Goal: Transaction & Acquisition: Purchase product/service

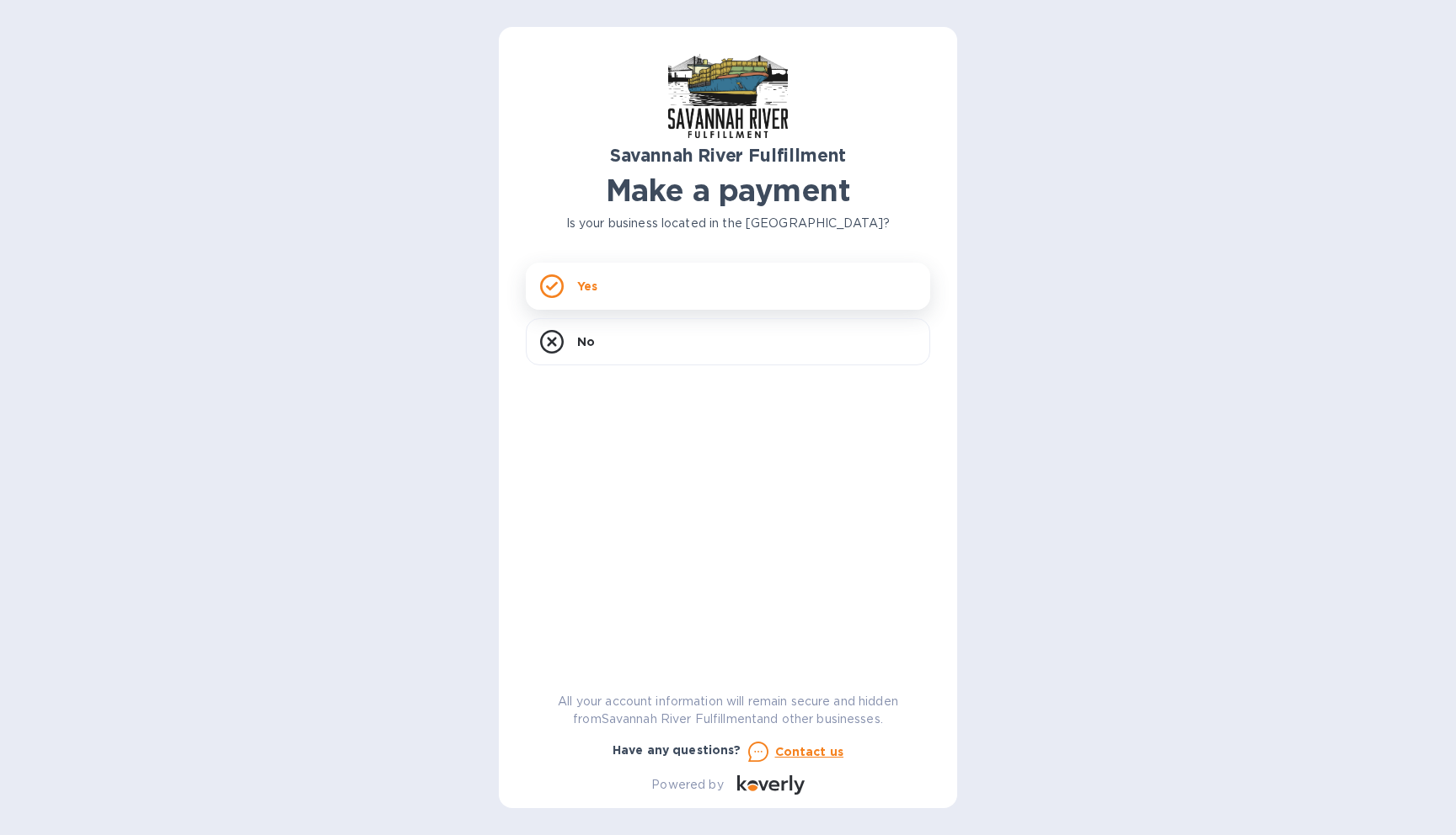
click at [668, 292] on div "Yes" at bounding box center [728, 286] width 405 height 47
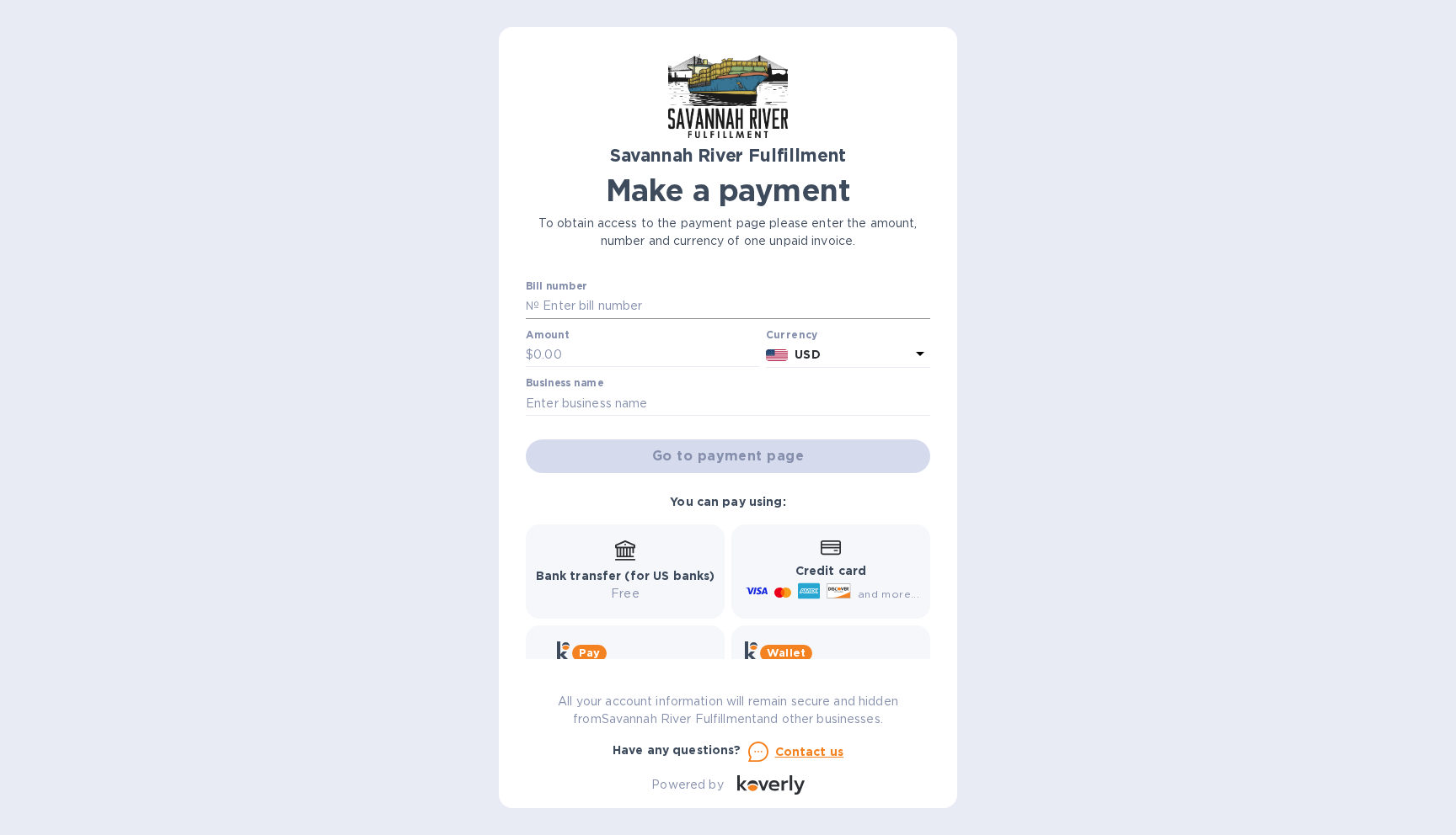
click at [744, 303] on input "text" at bounding box center [734, 306] width 391 height 25
paste input "4675"
type input "4675"
click at [604, 363] on input "text" at bounding box center [646, 355] width 226 height 25
type input "149.42"
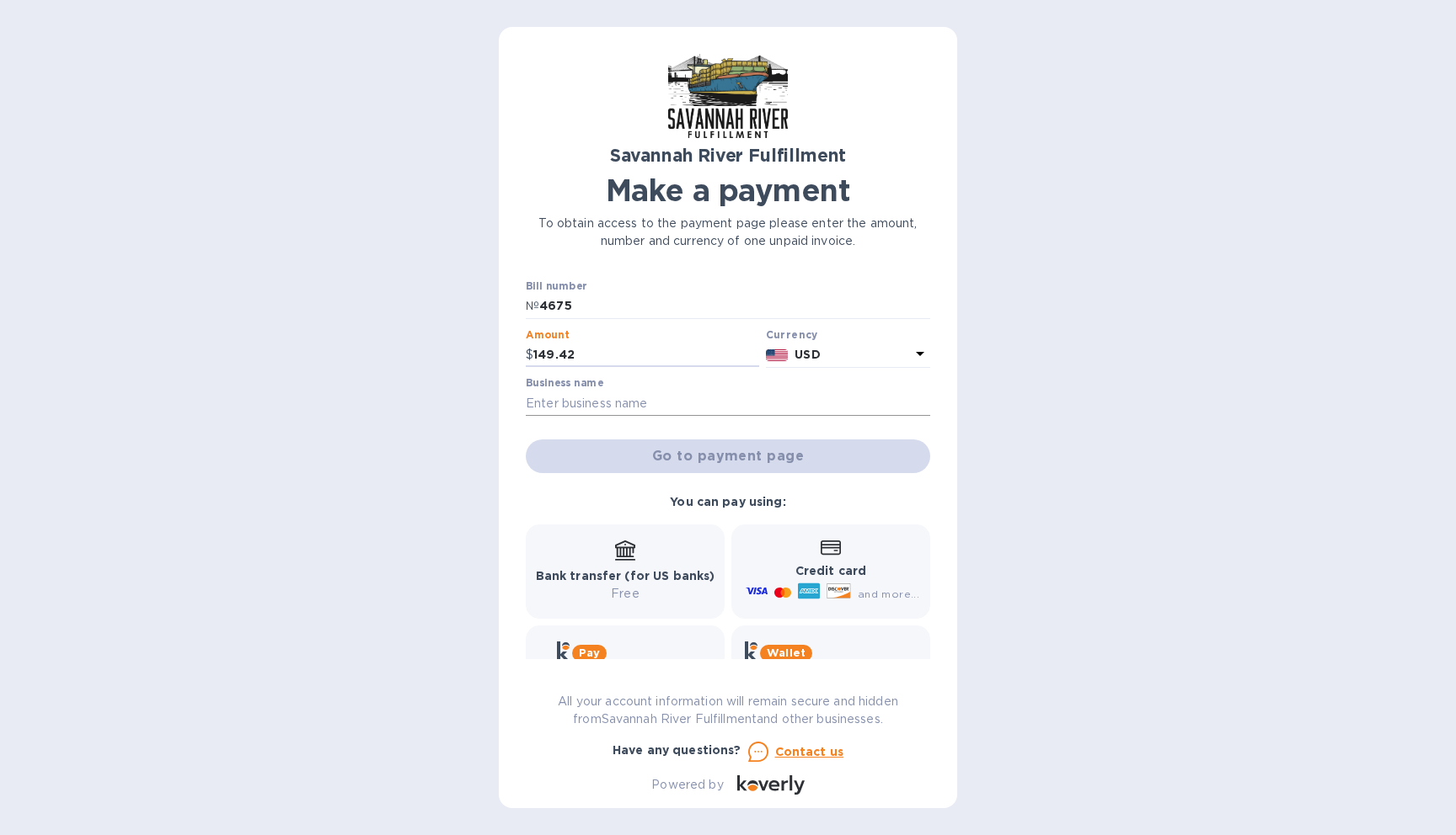
click at [719, 405] on input "text" at bounding box center [728, 403] width 405 height 25
type input "Samba to the Sea LLC"
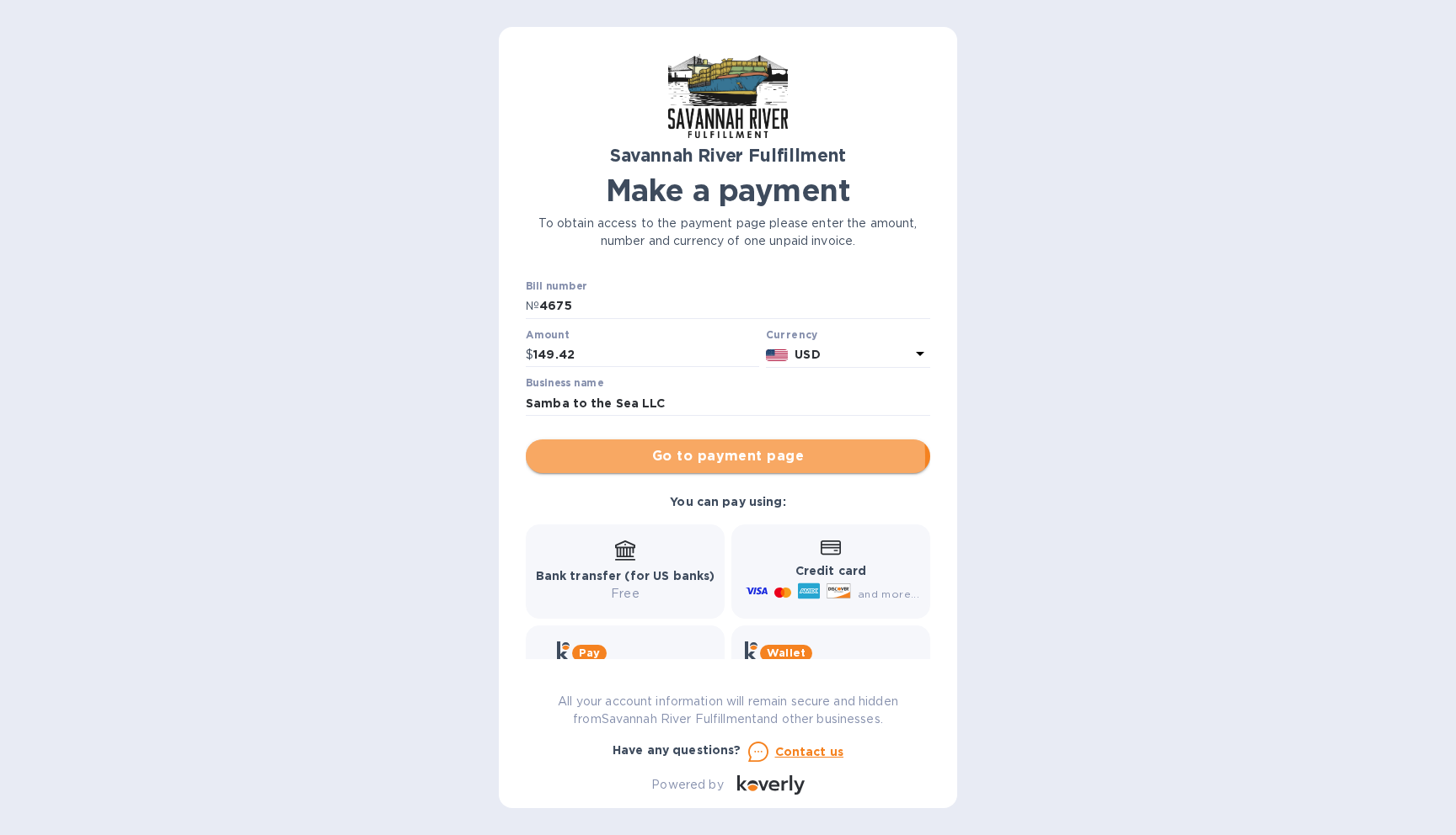
click at [716, 458] on span "Go to payment page" at bounding box center [728, 457] width 377 height 21
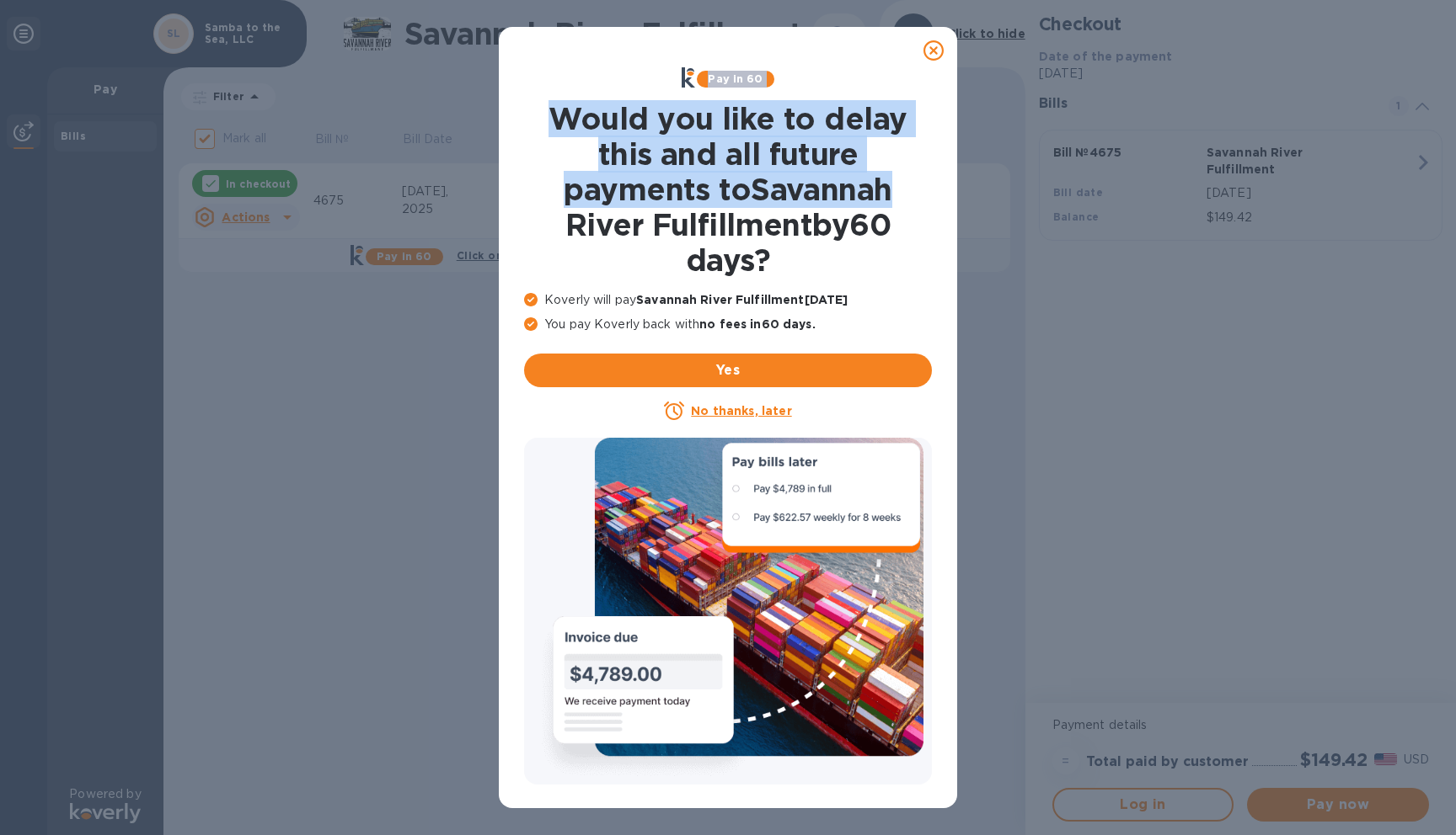
drag, startPoint x: 935, startPoint y: 53, endPoint x: 997, endPoint y: 210, distance: 168.8
click at [997, 210] on div "Pay in 60 Would you like to delay this and all future payments to Savannah Rive…" at bounding box center [728, 418] width 1456 height 835
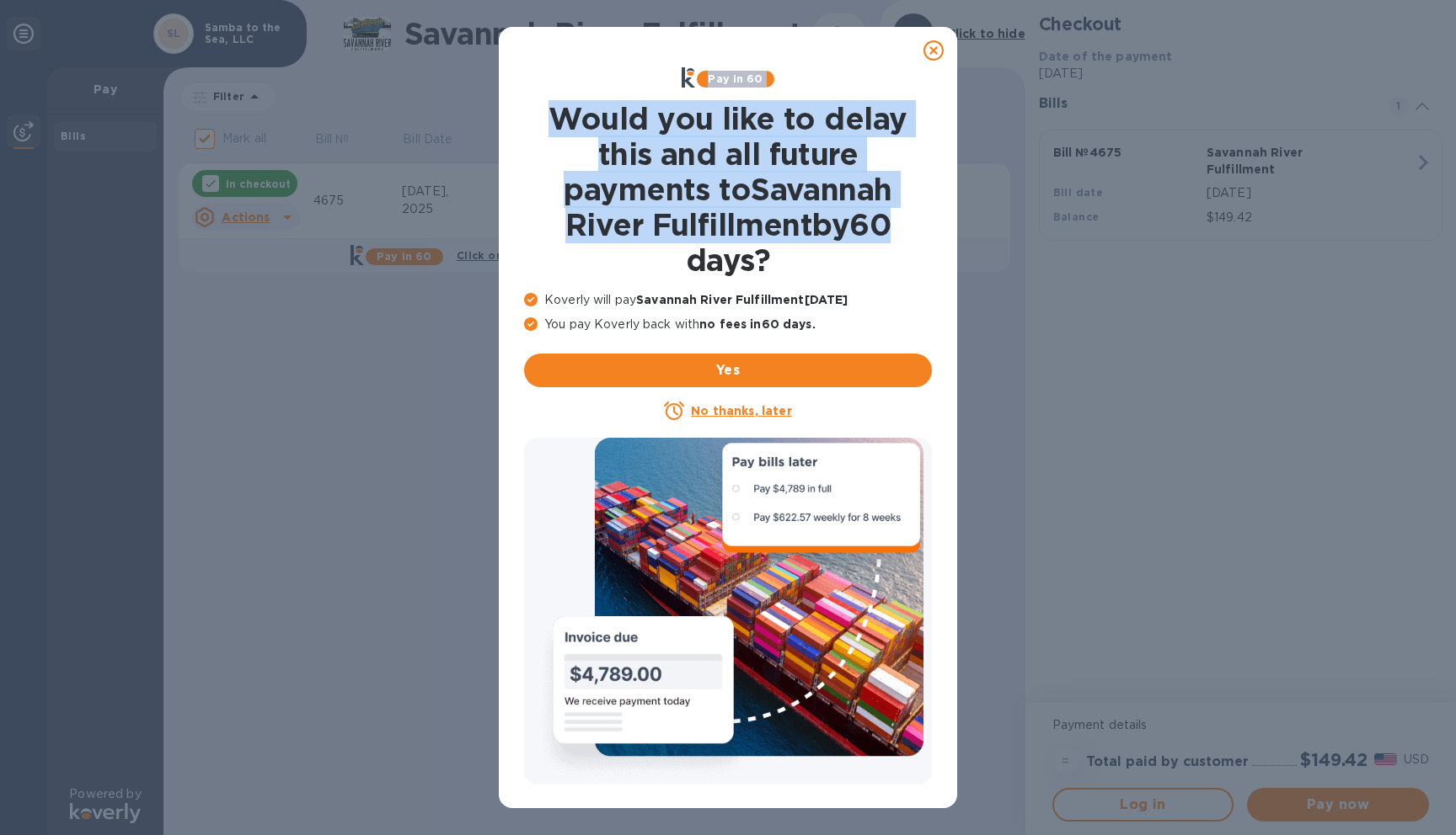
click at [728, 411] on u "No thanks, later" at bounding box center [741, 411] width 100 height 13
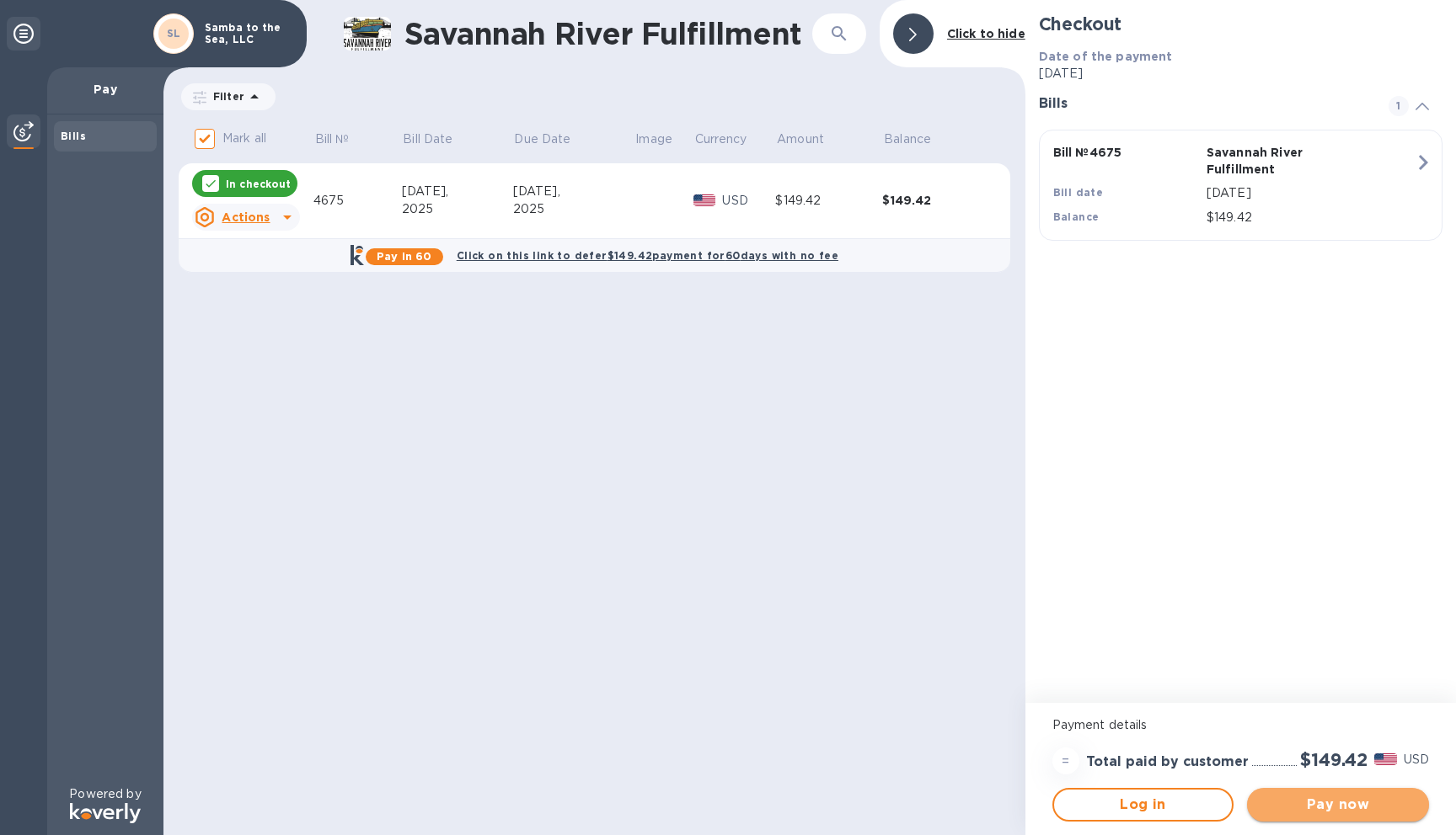
click at [1350, 801] on span "Pay now" at bounding box center [1338, 805] width 155 height 21
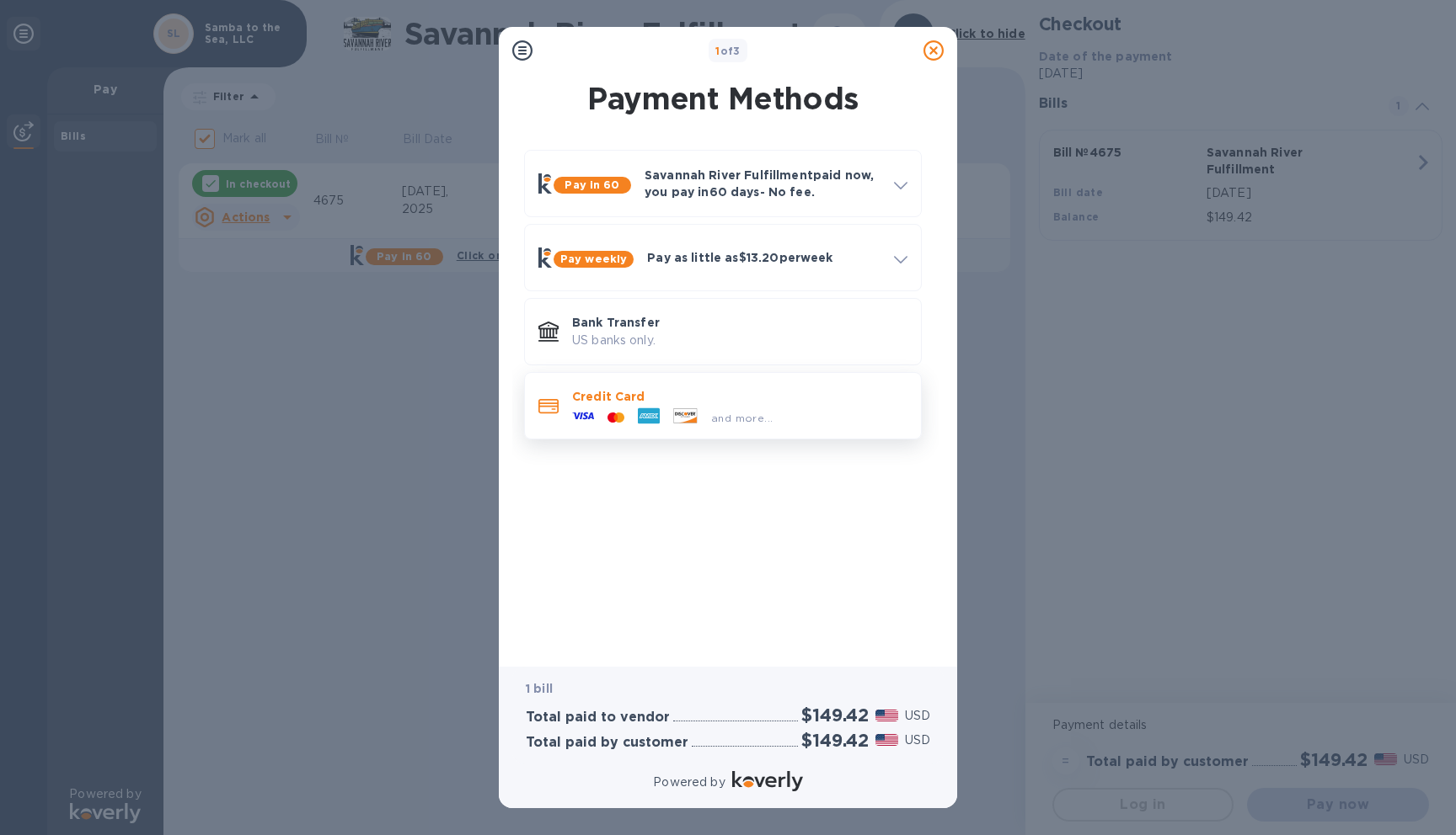
click at [848, 415] on div "and more..." at bounding box center [739, 415] width 335 height 19
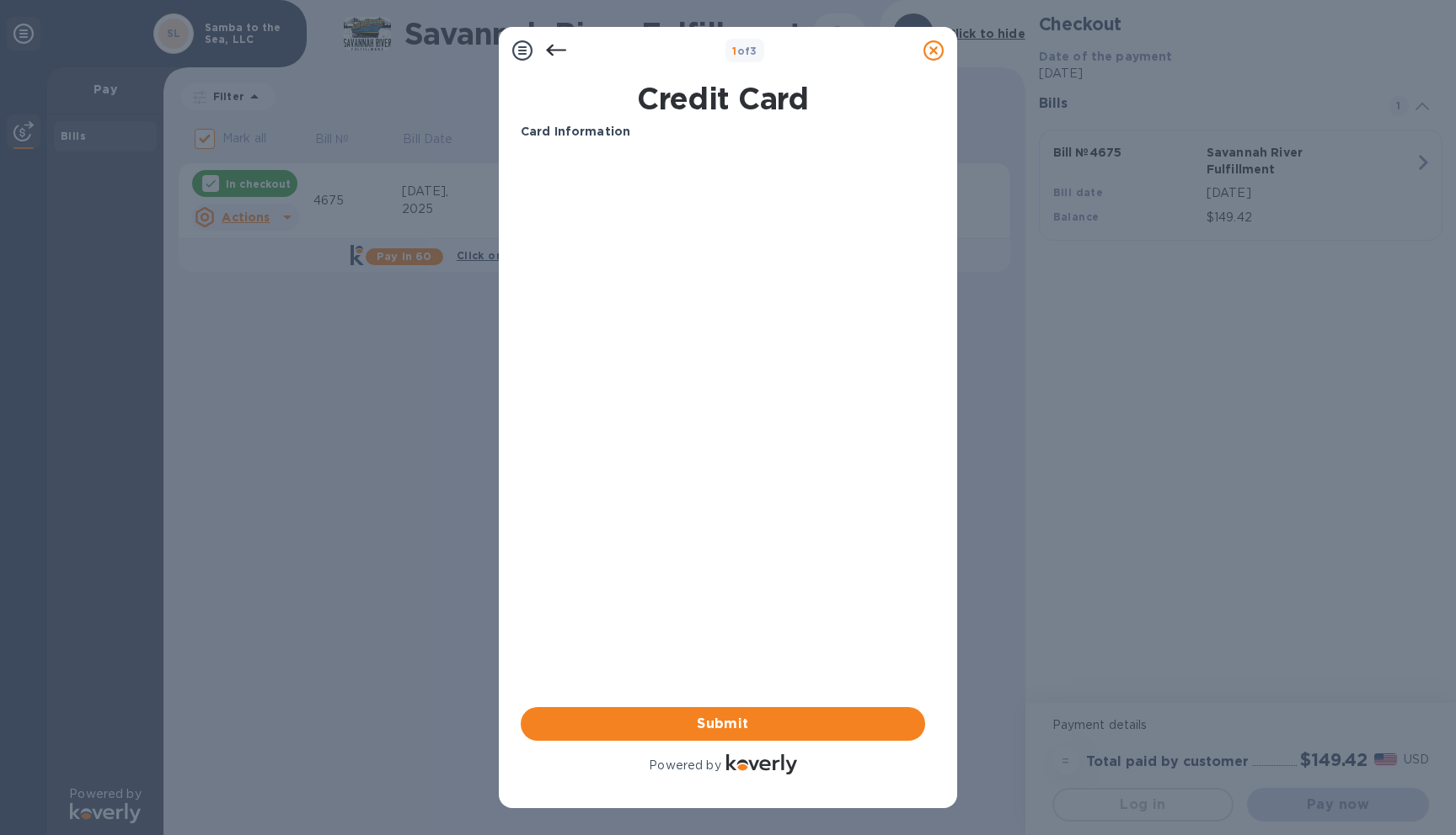
click at [764, 416] on div "Your browser does not support iframes" at bounding box center [723, 281] width 418 height 269
click at [748, 720] on span "Submit" at bounding box center [723, 724] width 377 height 21
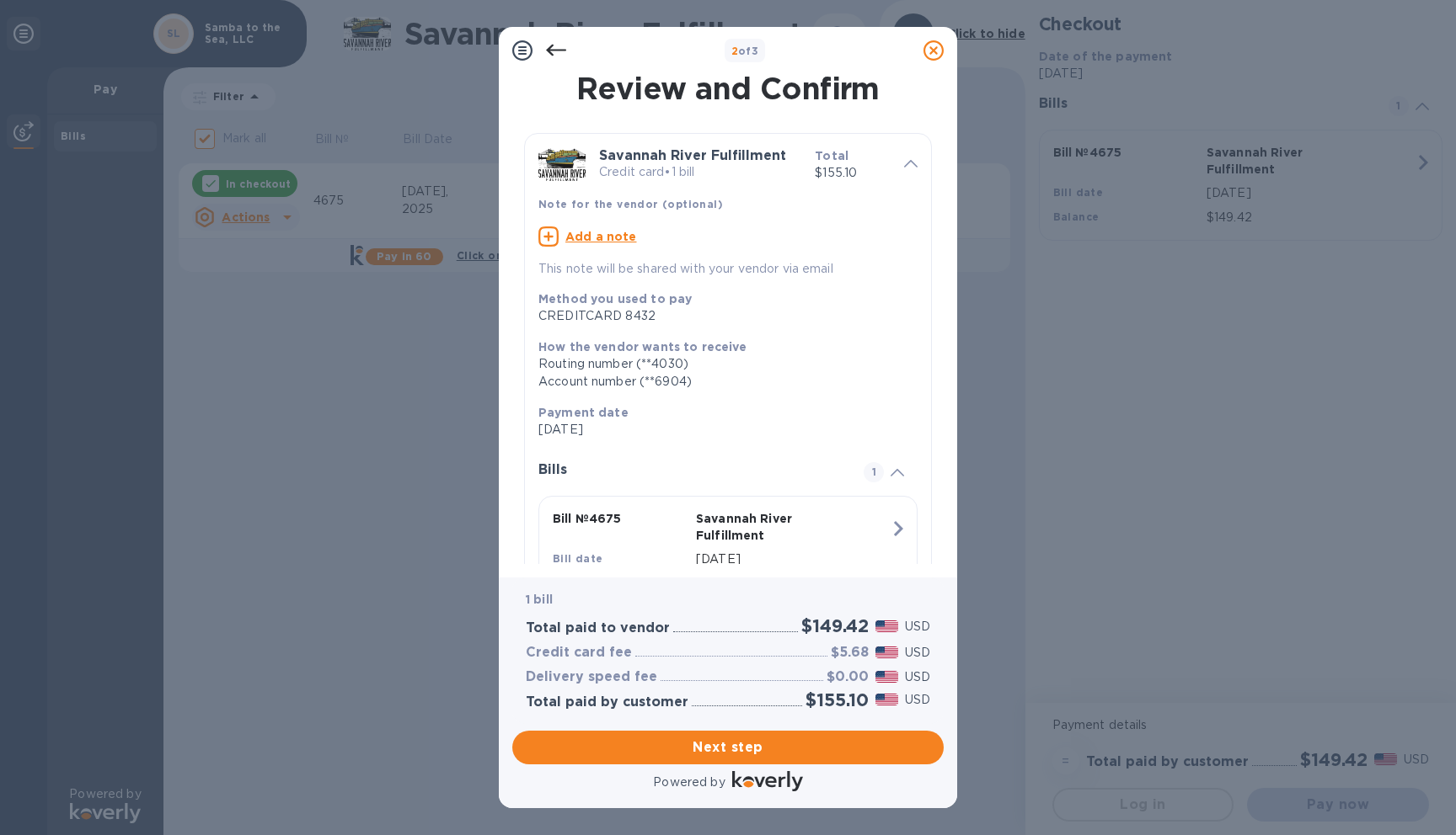
scroll to position [86, 0]
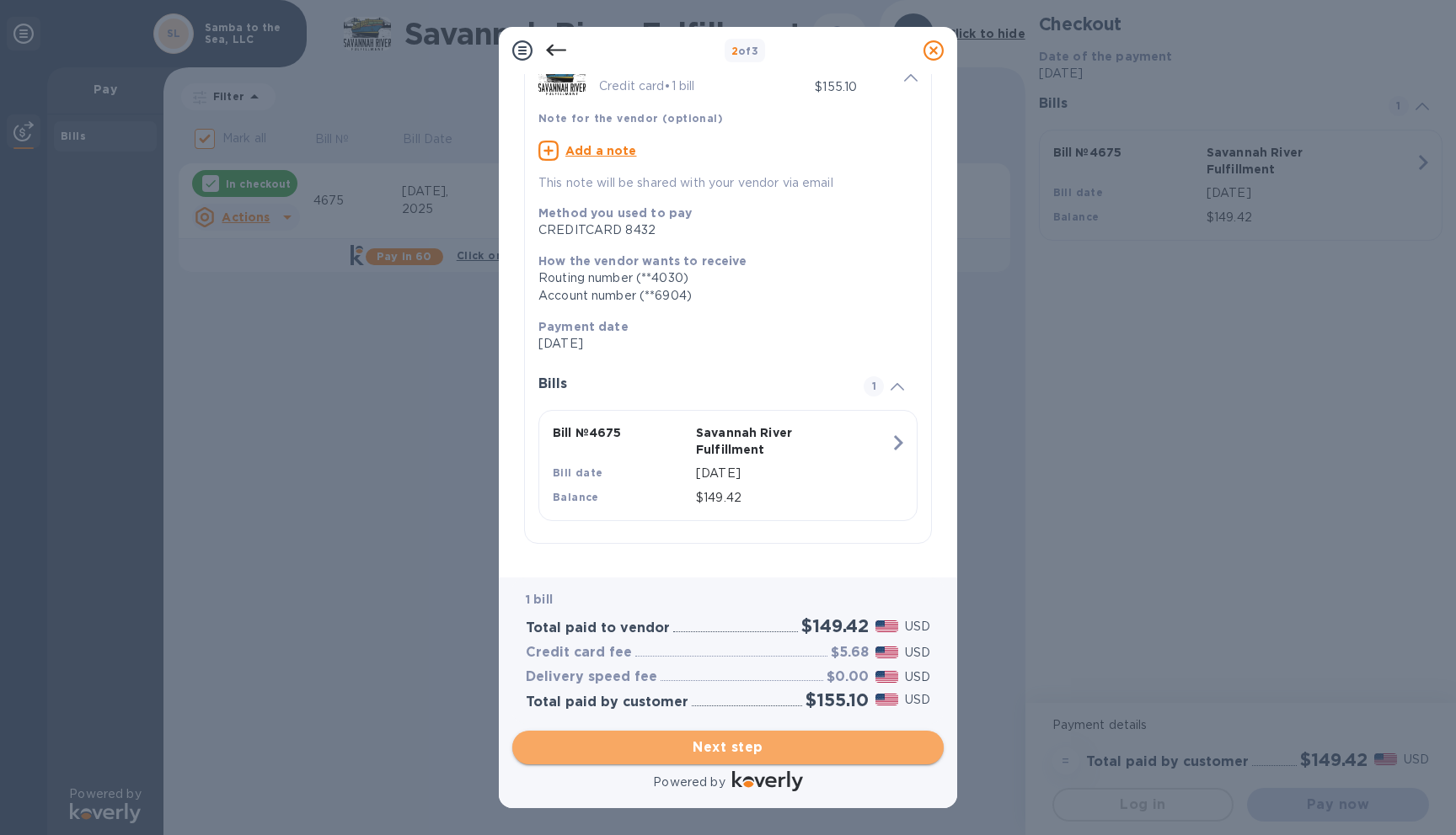
click at [817, 757] on span "Next step" at bounding box center [728, 748] width 405 height 21
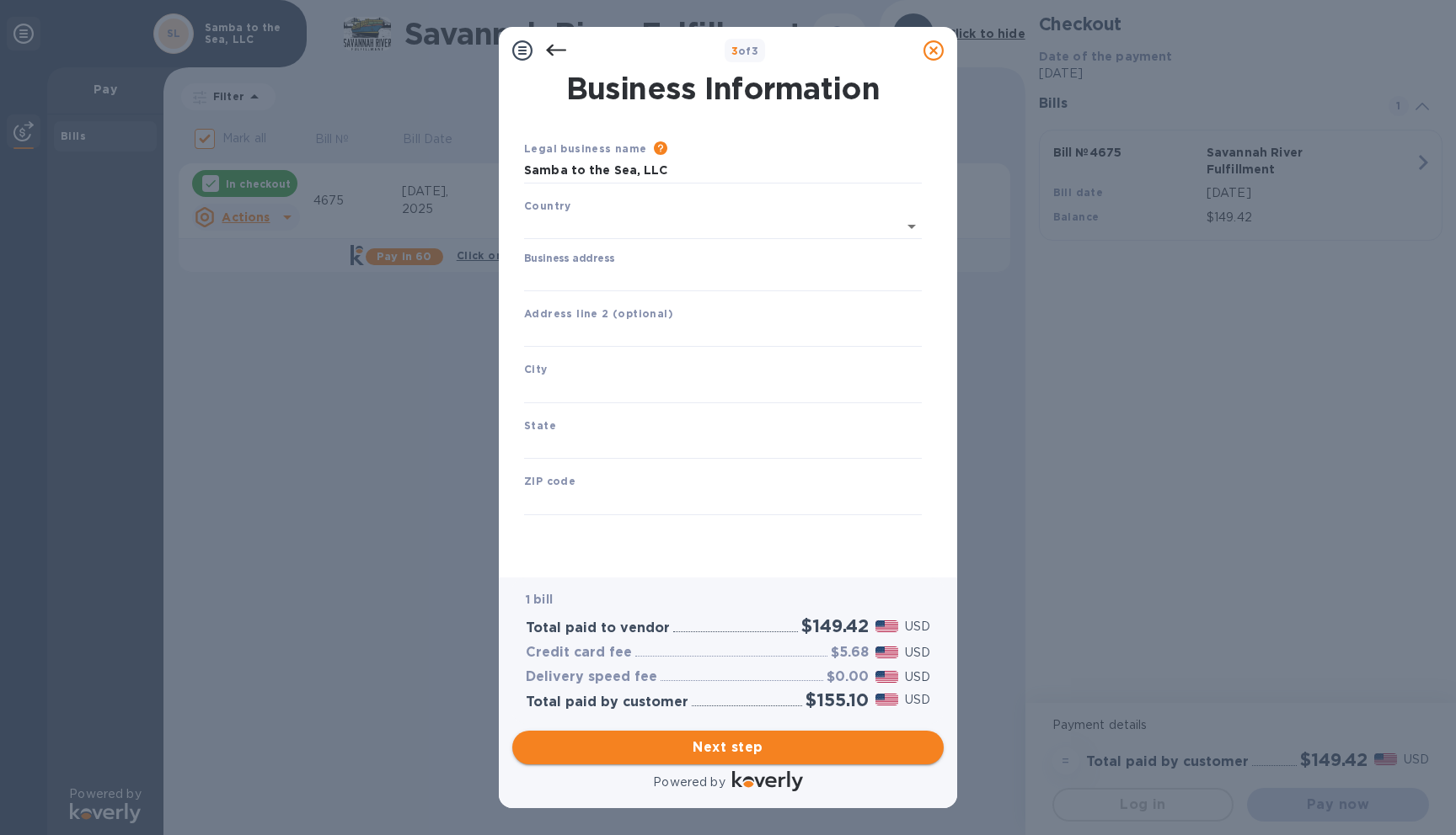
scroll to position [0, 0]
type input "[GEOGRAPHIC_DATA]"
click at [635, 270] on input "Business address" at bounding box center [723, 275] width 398 height 25
type input "[STREET_ADDRESS]"
click at [510, 425] on div "Business Information Legal business name Please provide the legal name that app…" at bounding box center [728, 326] width 458 height 504
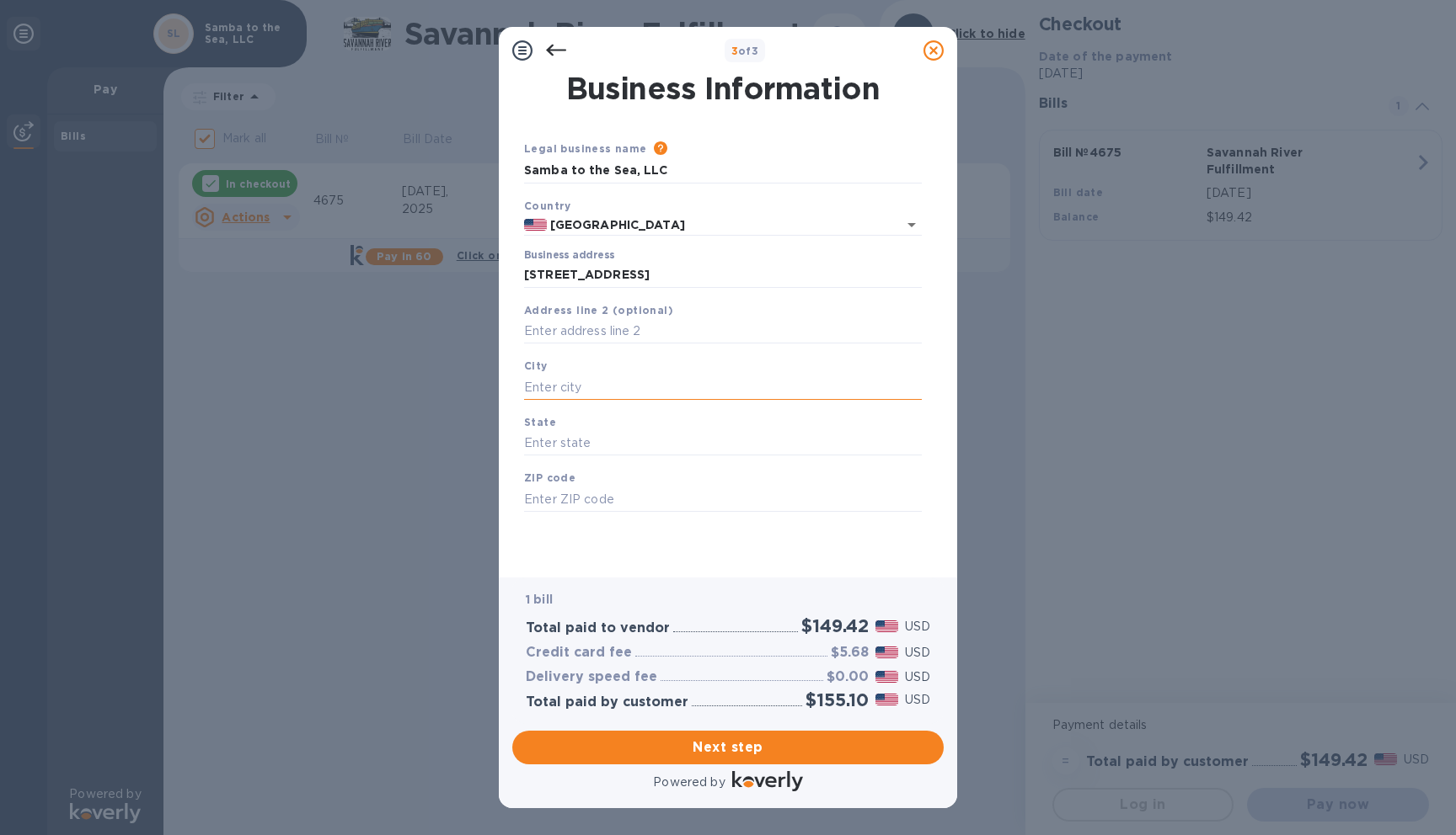
click at [580, 391] on input "text" at bounding box center [723, 387] width 398 height 25
type input "s"
type input "Savannah"
type input "GA"
type input "31411"
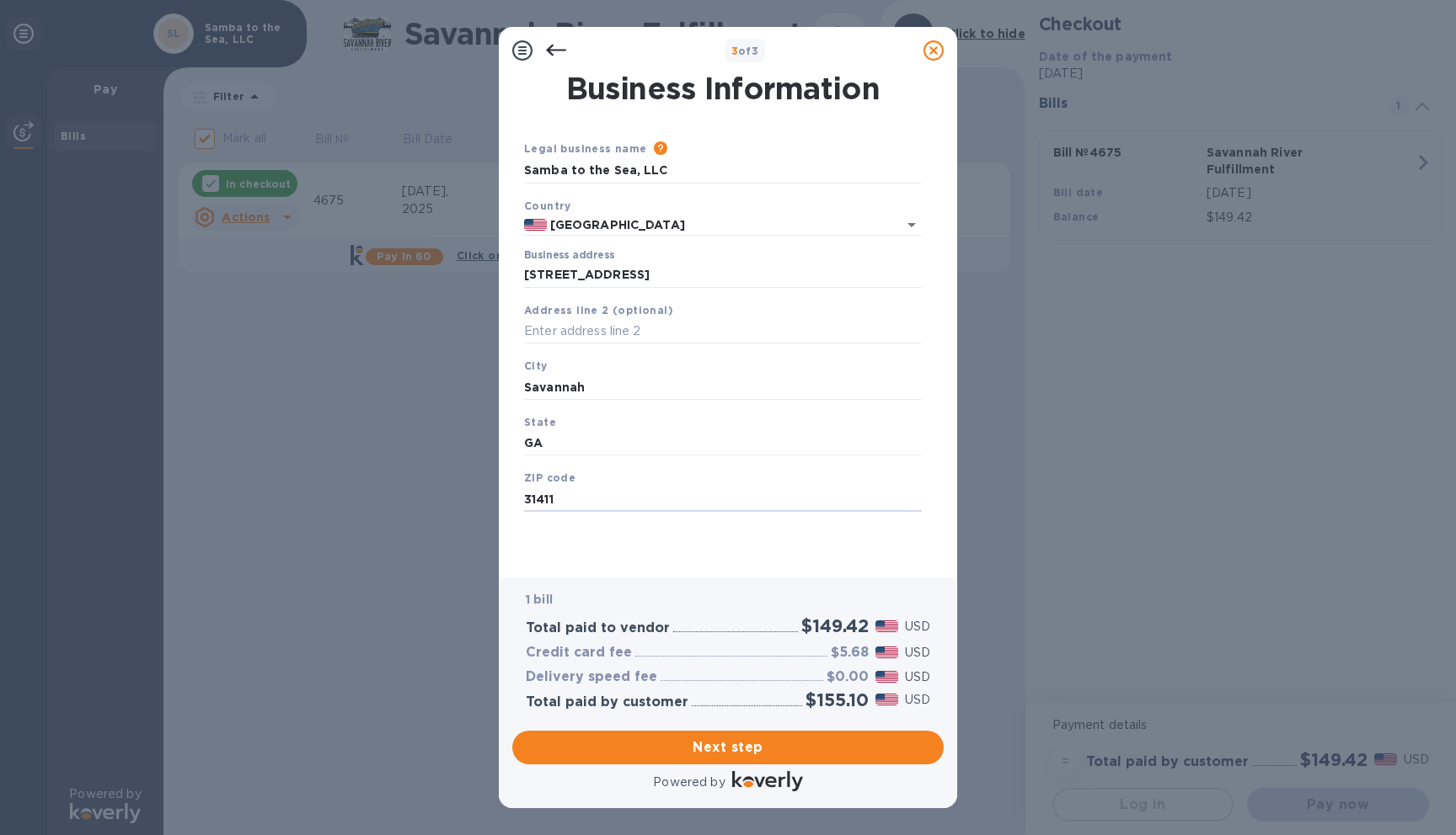
click at [509, 477] on div "Business Information Legal business name Please provide the legal name that app…" at bounding box center [728, 326] width 458 height 504
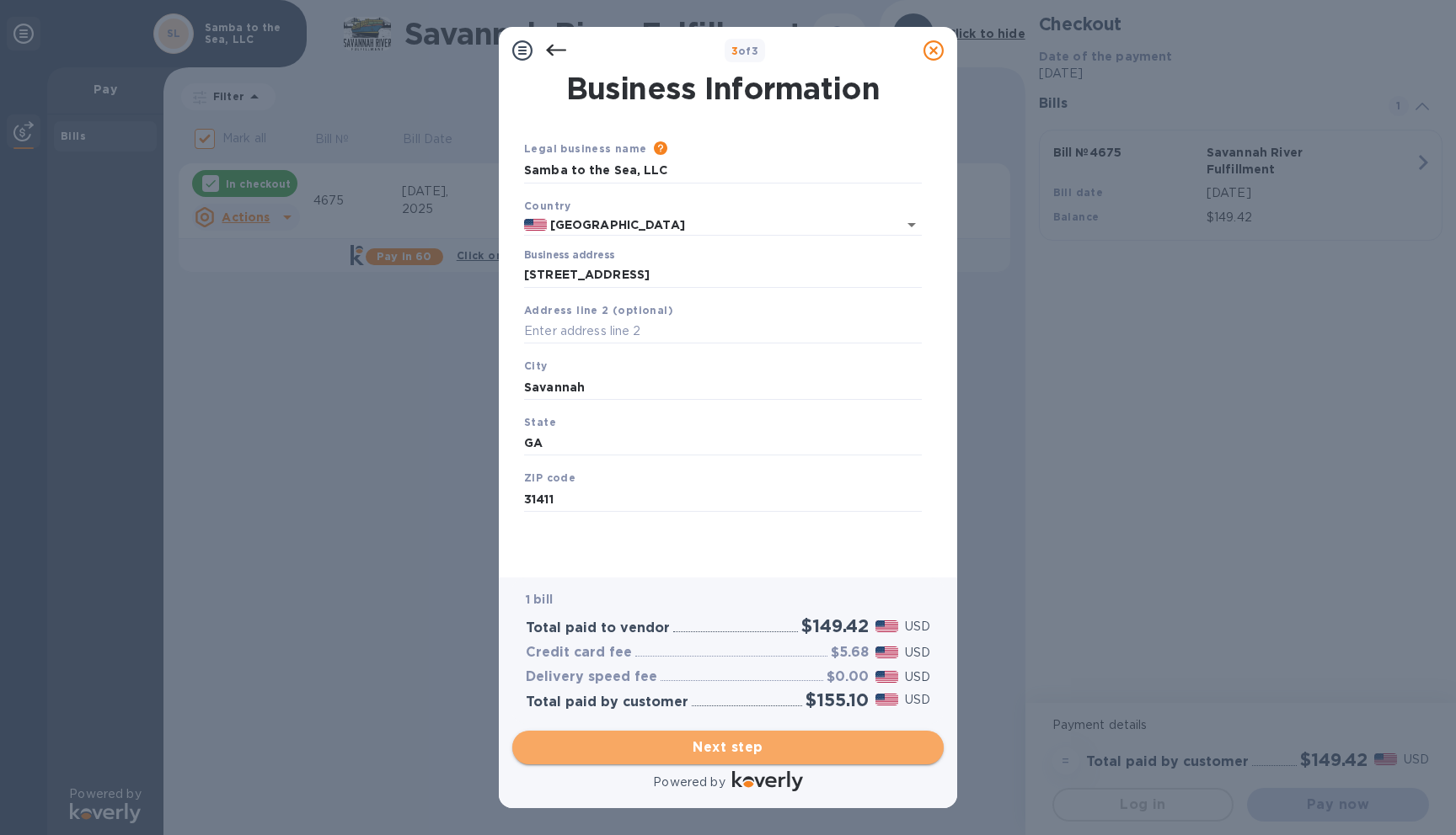
click at [713, 746] on span "Next step" at bounding box center [728, 748] width 405 height 21
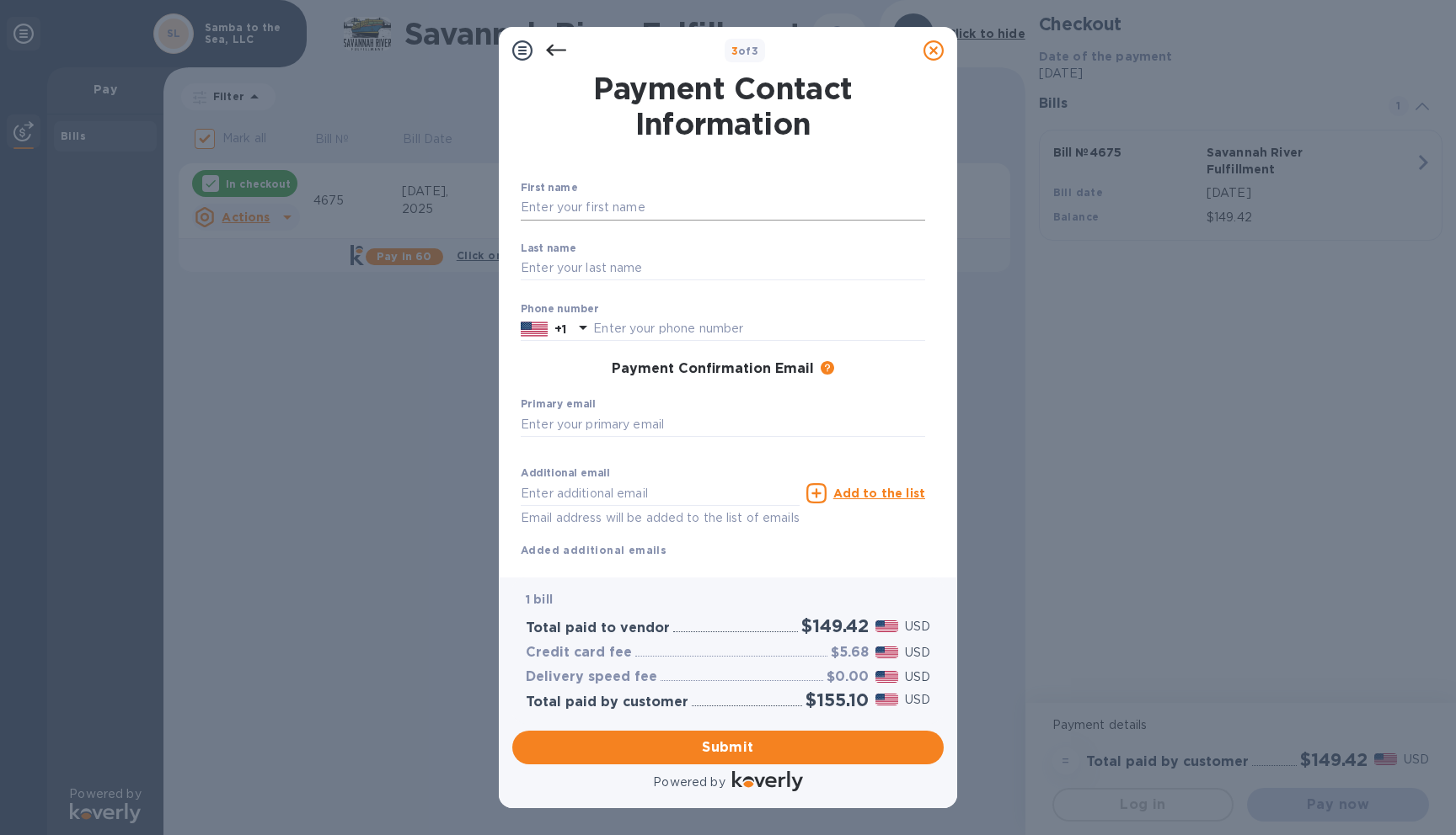
click at [675, 196] on input "text" at bounding box center [723, 207] width 405 height 25
type input "[PERSON_NAME]"
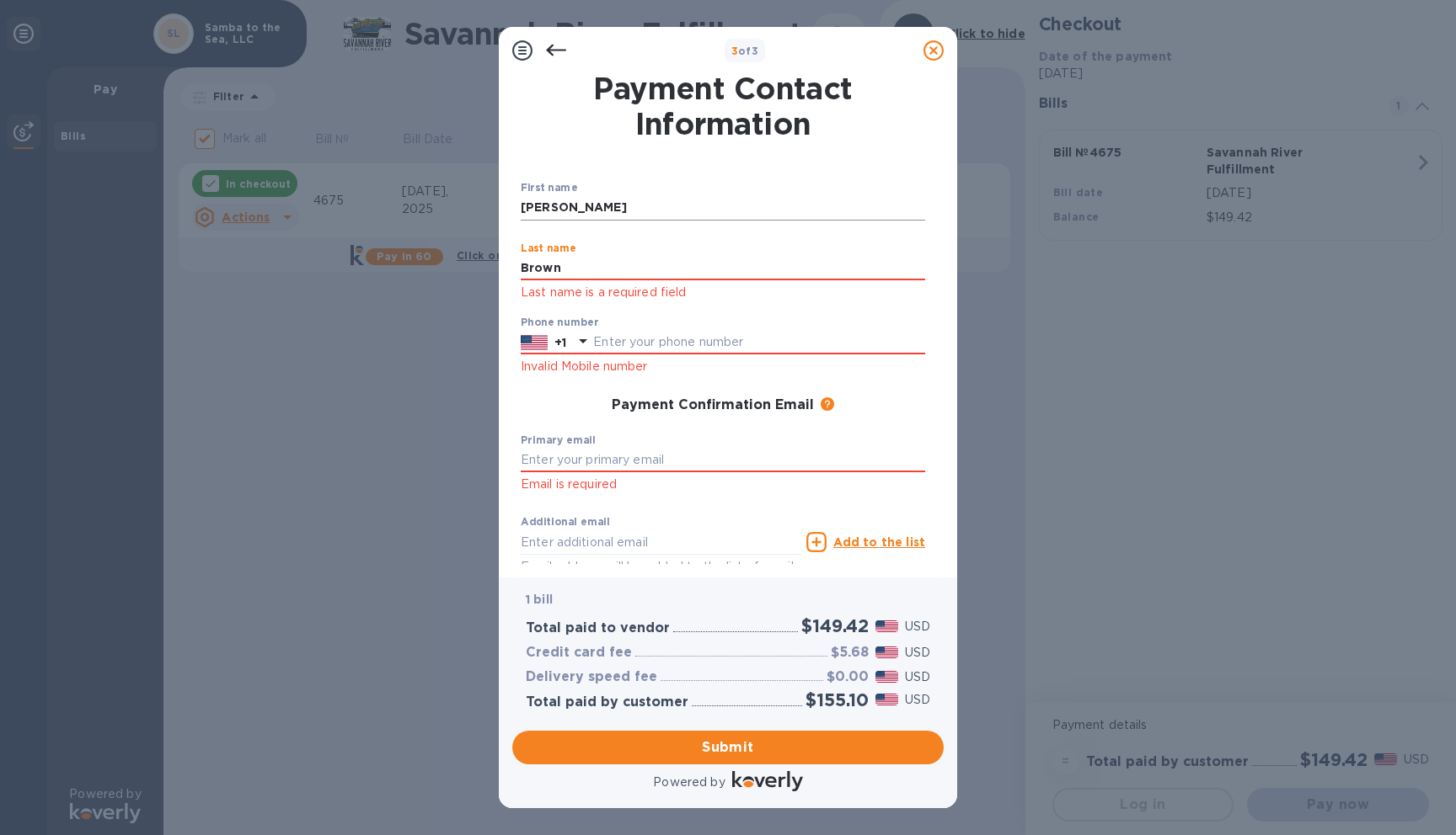
type input "Brown"
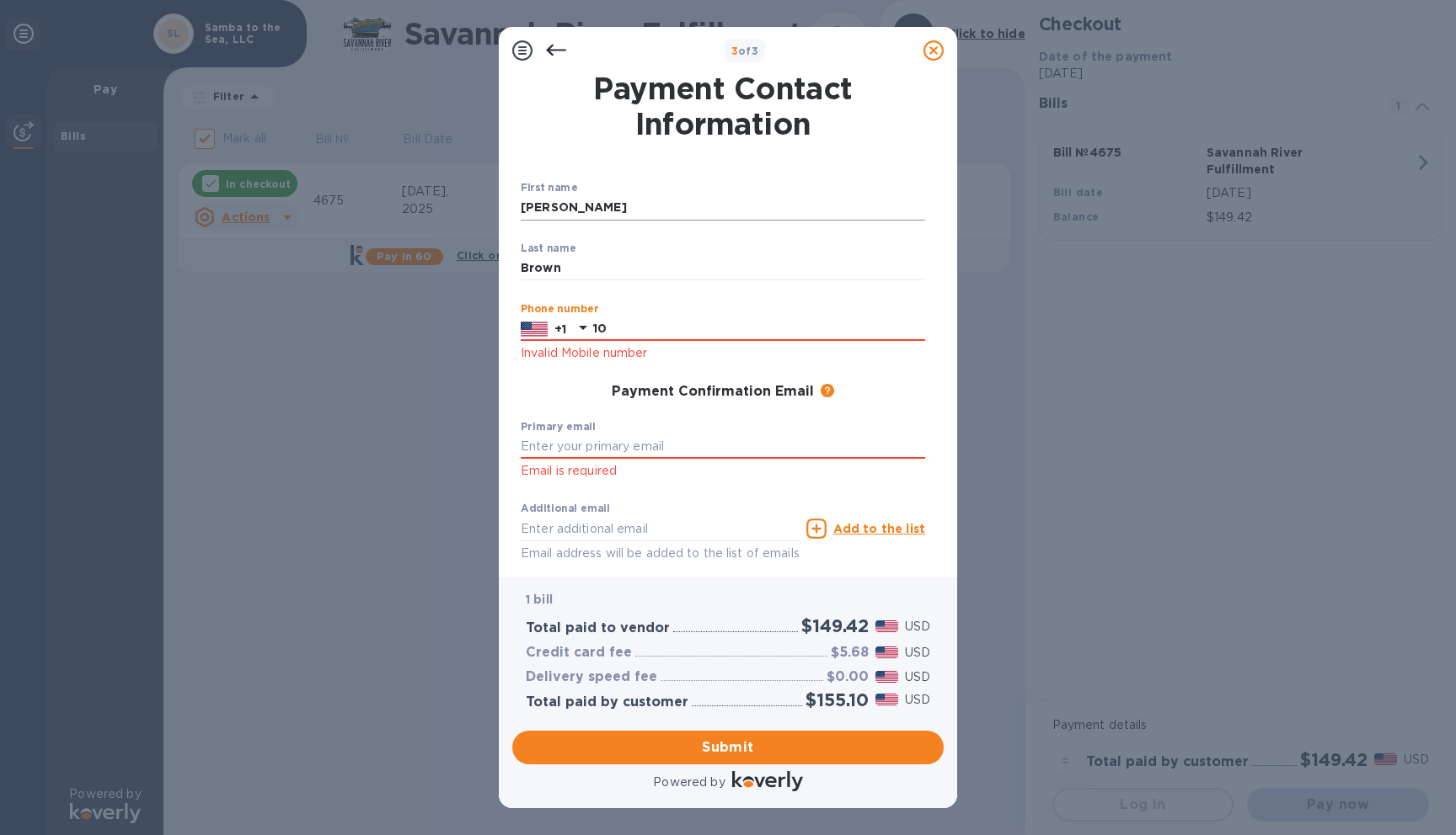
type input "1"
type input "2017043741"
click at [572, 432] on label "Primary email" at bounding box center [559, 427] width 75 height 10
click at [562, 450] on input "text" at bounding box center [723, 447] width 405 height 25
type input "[EMAIL_ADDRESS][DOMAIN_NAME]"
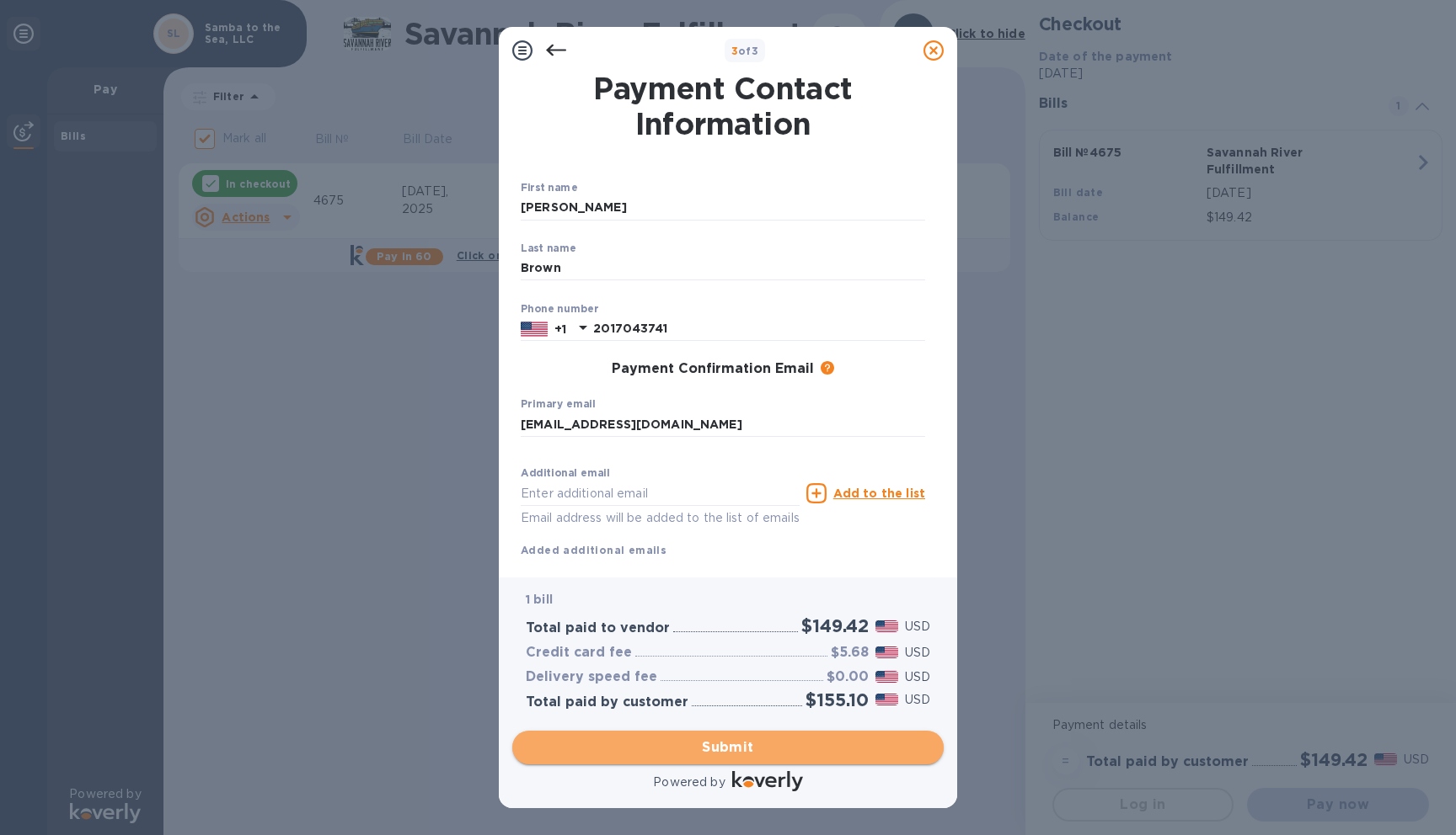
click at [728, 739] on span "Submit" at bounding box center [728, 748] width 405 height 21
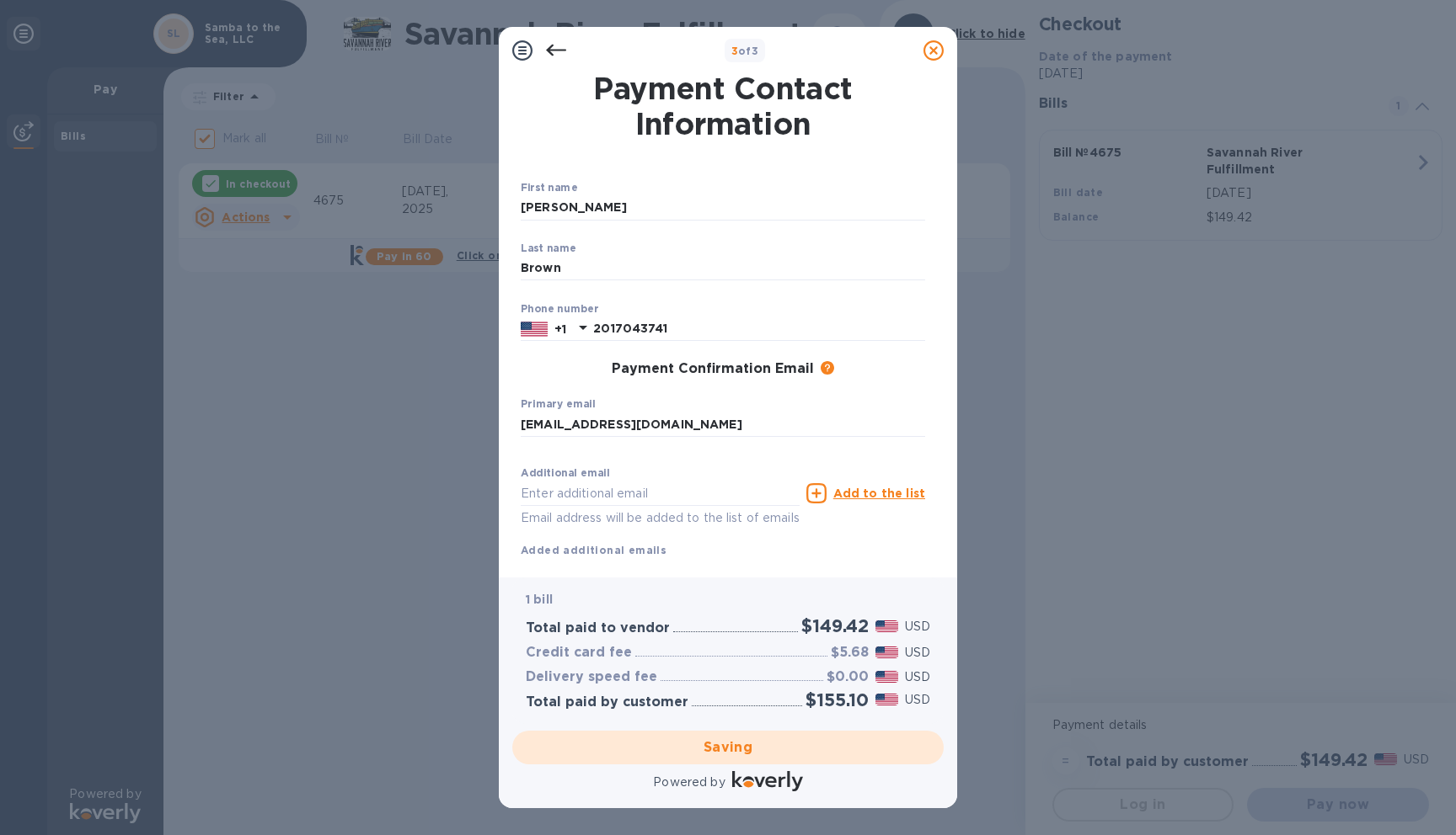
checkbox input "false"
